Goal: Find specific page/section: Find specific page/section

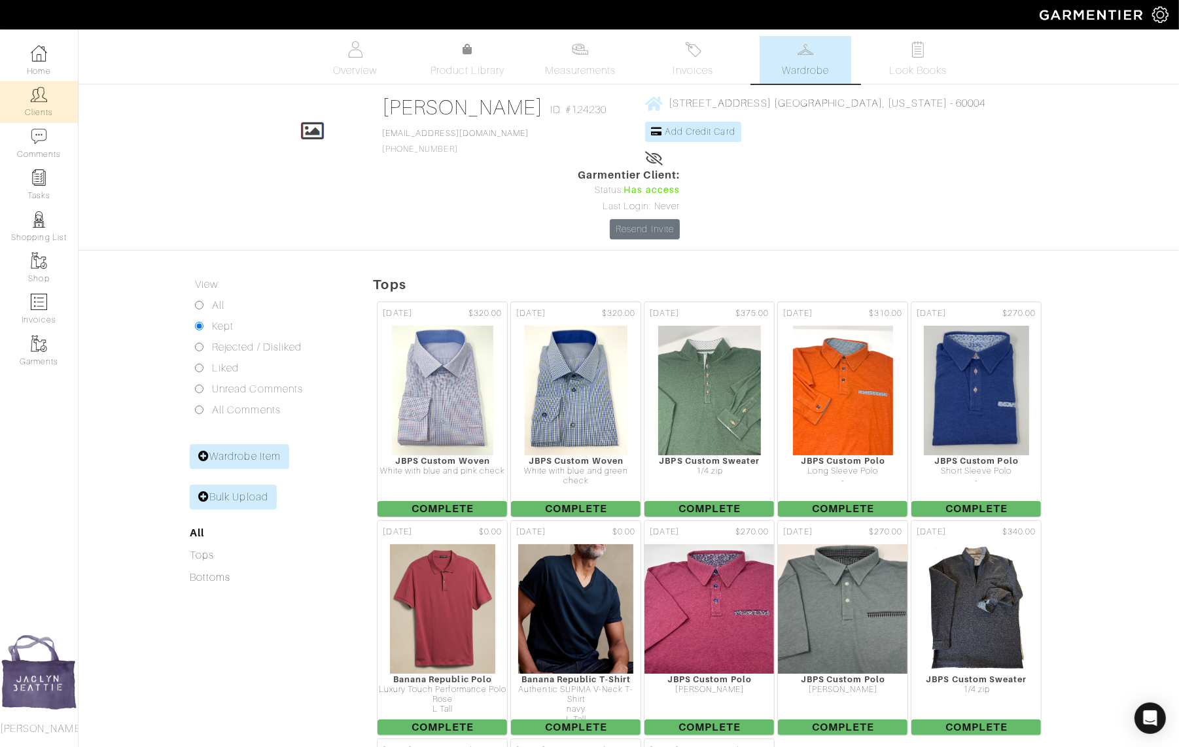
click at [39, 97] on img at bounding box center [39, 94] width 16 height 16
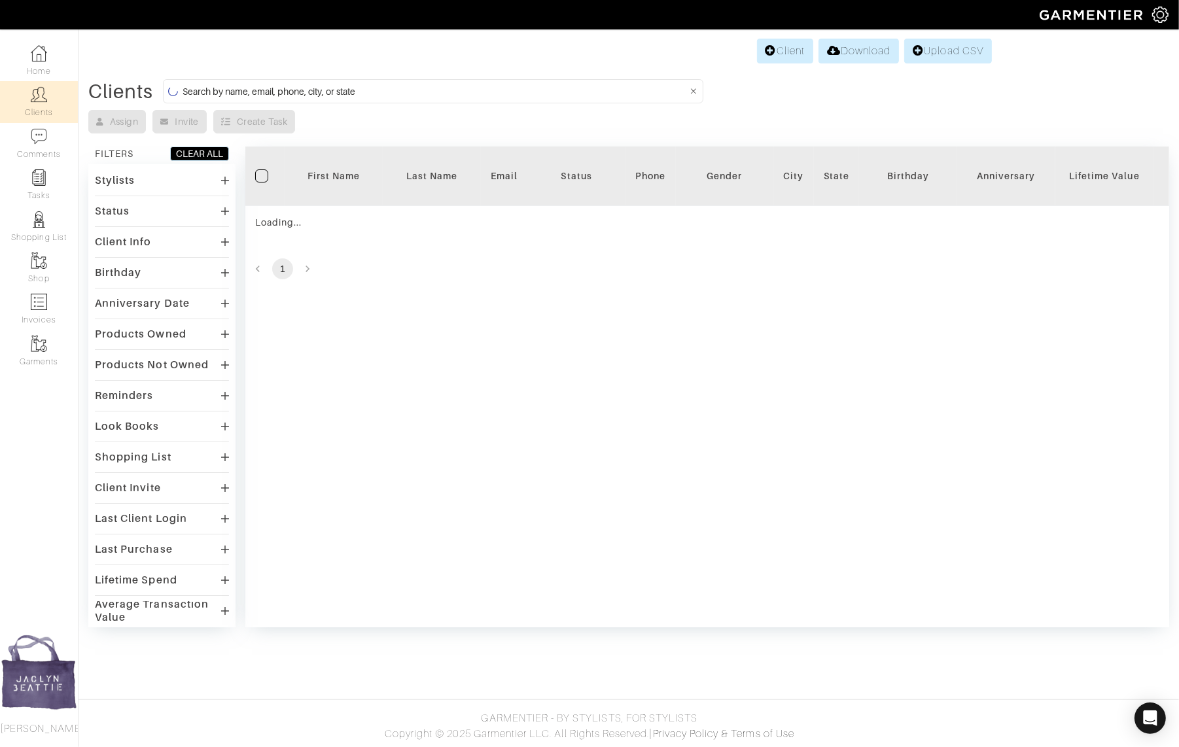
click at [288, 86] on input at bounding box center [435, 91] width 504 height 16
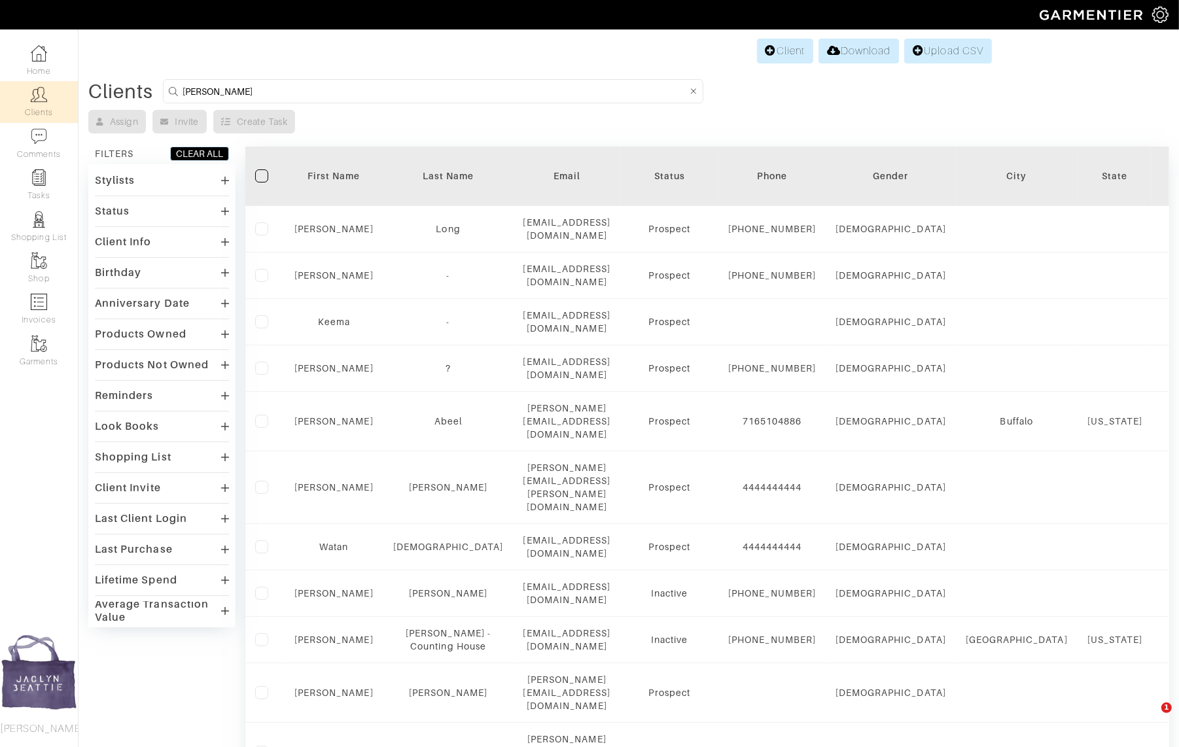
type input "dimitri"
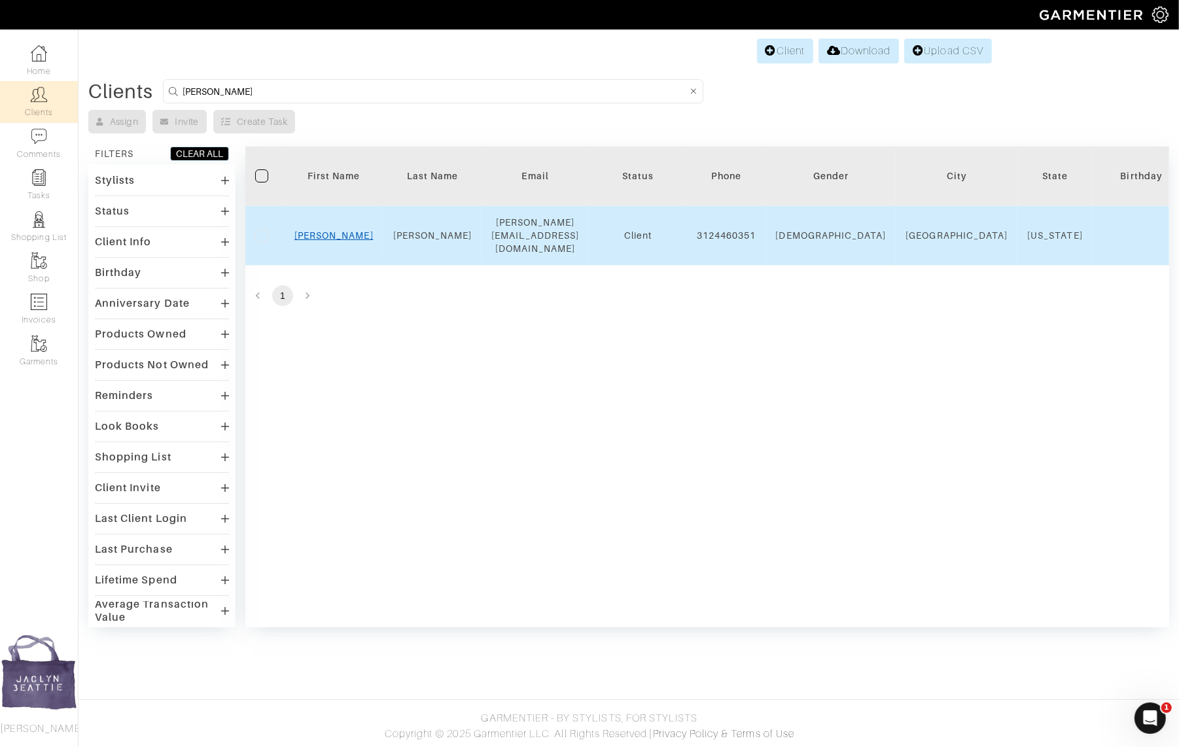
click at [332, 230] on link "Dimitri" at bounding box center [333, 235] width 79 height 10
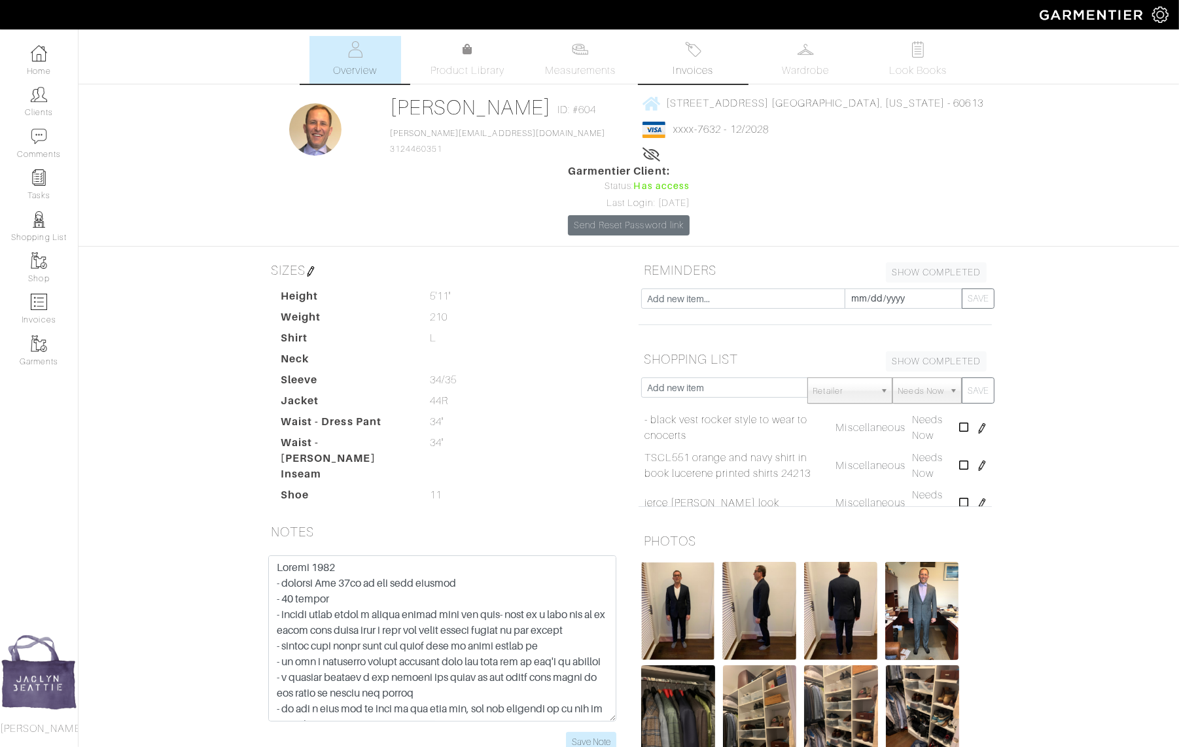
click at [705, 52] on link "Invoices" at bounding box center [693, 60] width 92 height 48
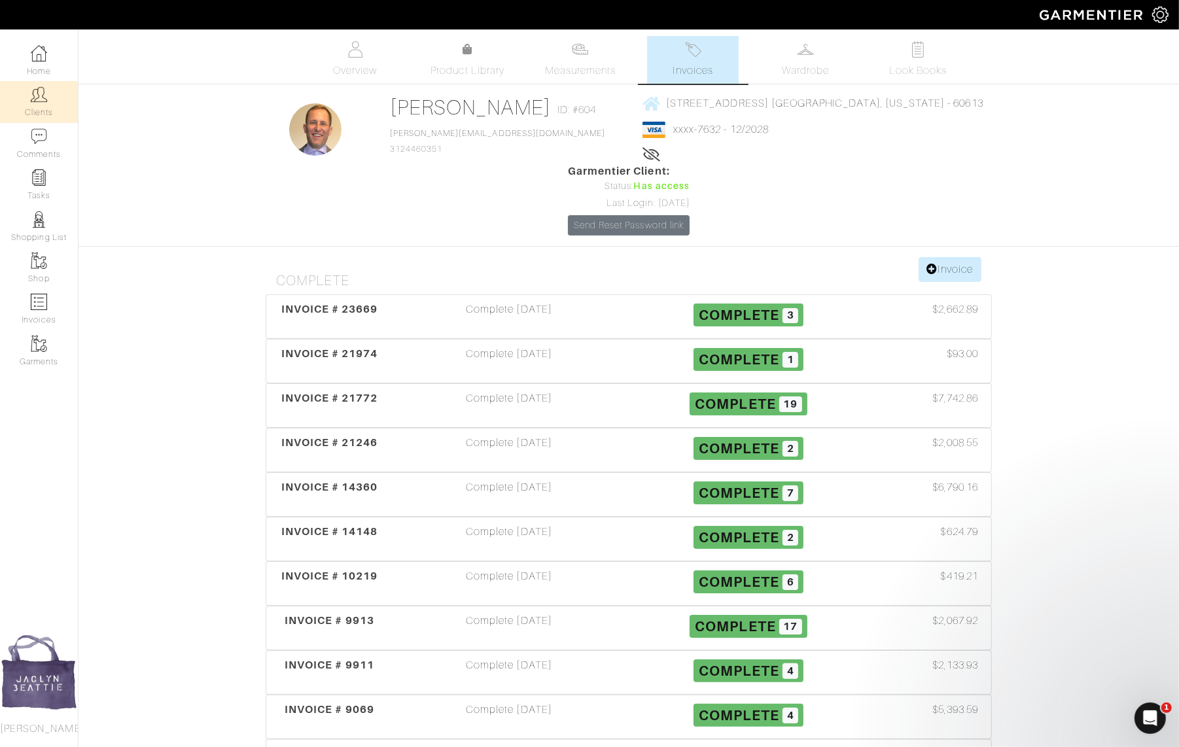
click at [29, 100] on link "Clients" at bounding box center [39, 101] width 78 height 41
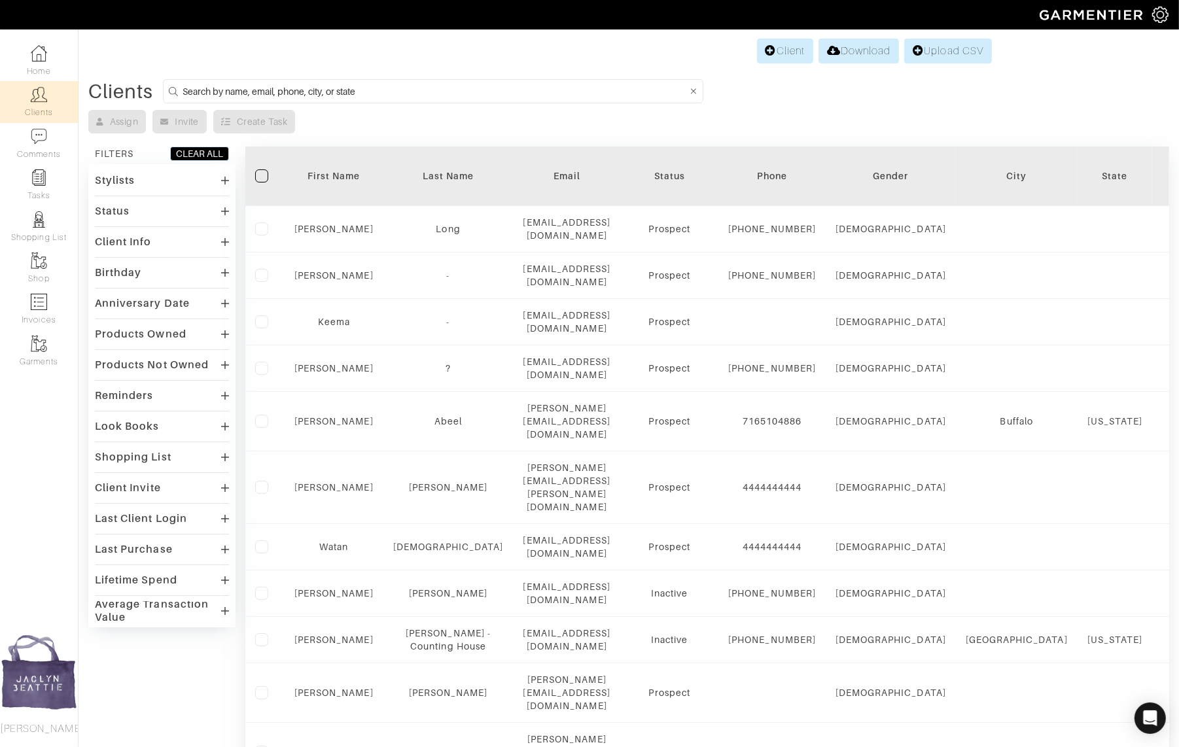
click at [326, 91] on input at bounding box center [435, 91] width 504 height 16
type input "[PERSON_NAME]"
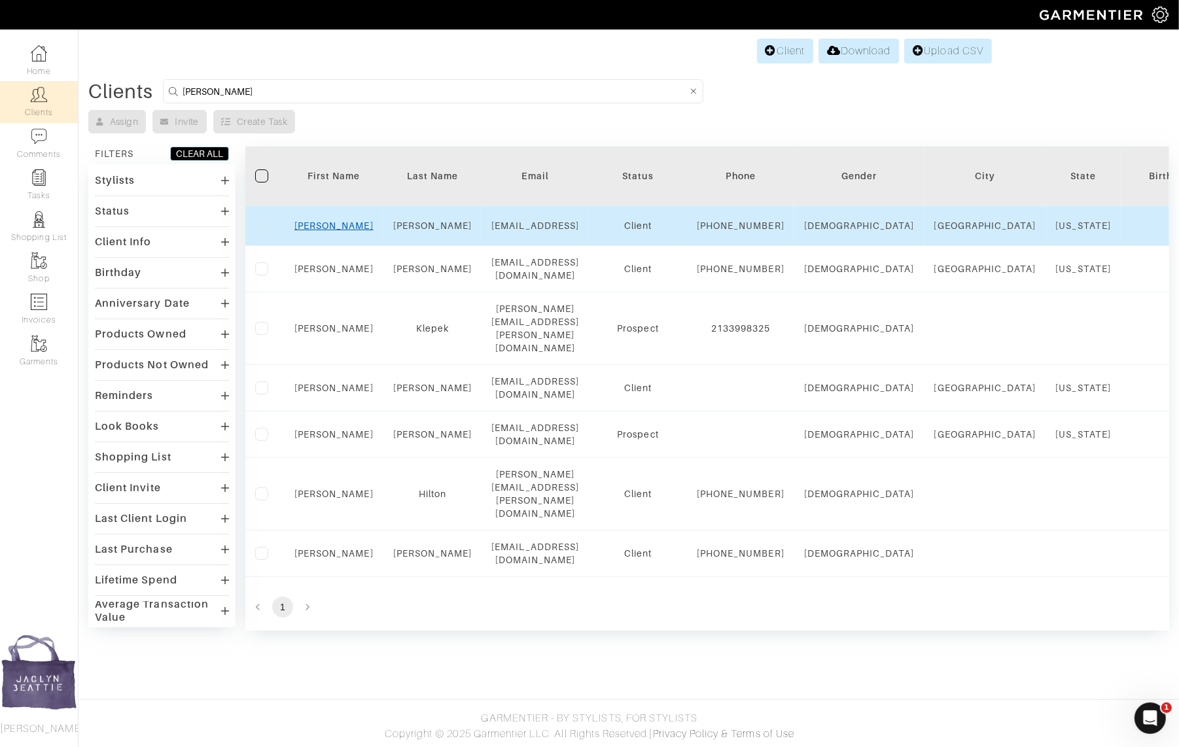
click at [345, 223] on link "[PERSON_NAME]" at bounding box center [333, 225] width 79 height 10
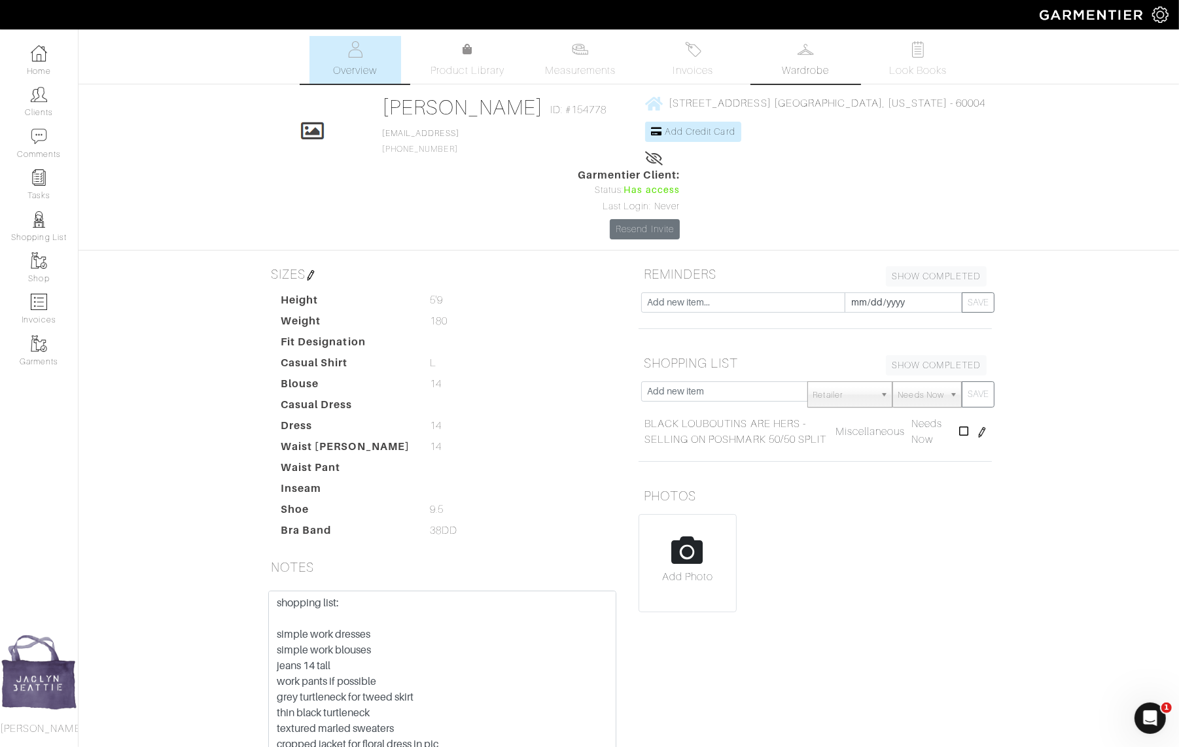
click at [806, 77] on span "Wardrobe" at bounding box center [805, 71] width 47 height 16
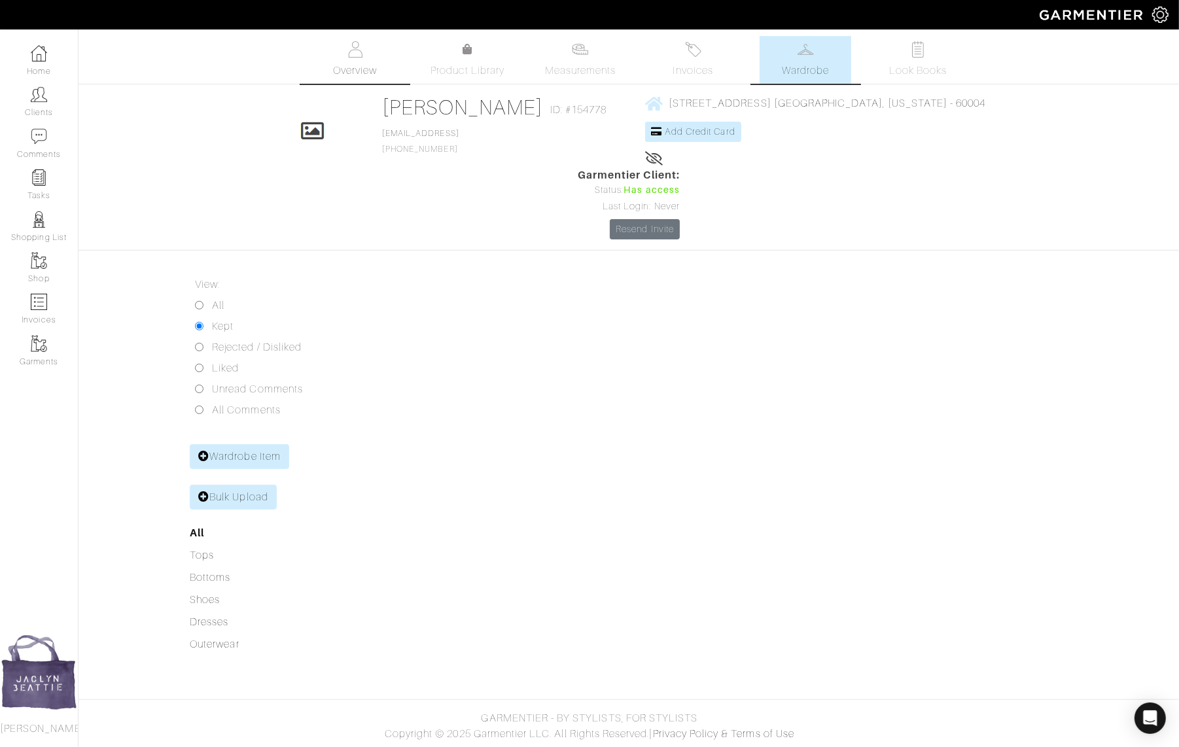
click at [365, 52] on link "Overview" at bounding box center [355, 60] width 92 height 48
